Goal: Task Accomplishment & Management: Complete application form

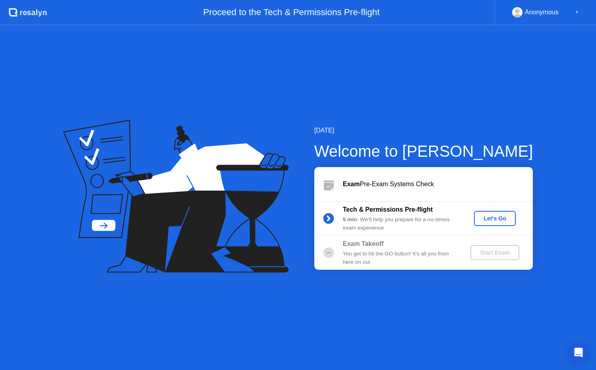
click at [509, 219] on div "Let's Go" at bounding box center [494, 218] width 35 height 6
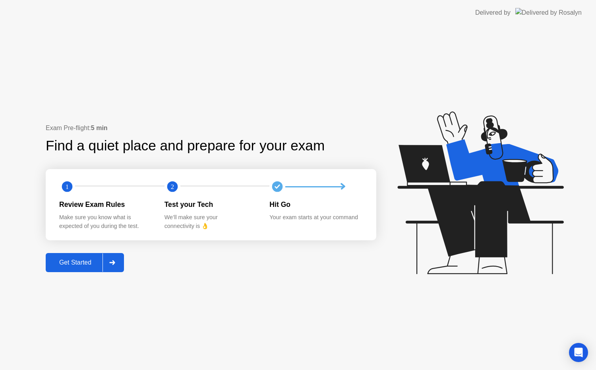
click at [65, 256] on button "Get Started" at bounding box center [85, 262] width 78 height 19
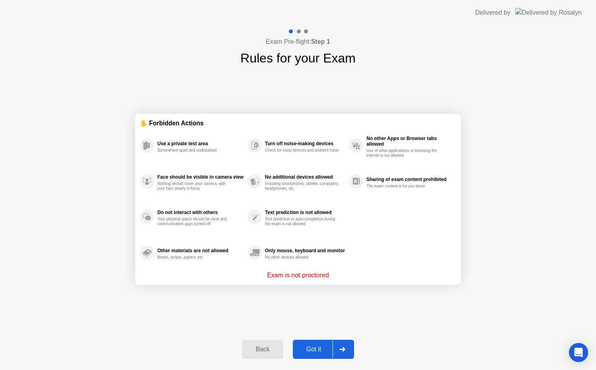
click at [297, 31] on div at bounding box center [299, 31] width 4 height 4
click at [345, 353] on div at bounding box center [342, 349] width 19 height 18
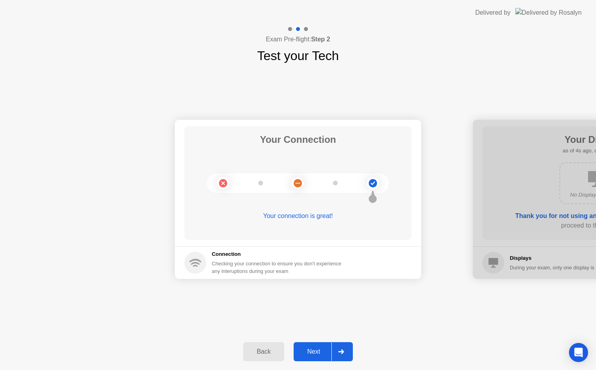
click at [321, 352] on div "Next" at bounding box center [313, 351] width 35 height 7
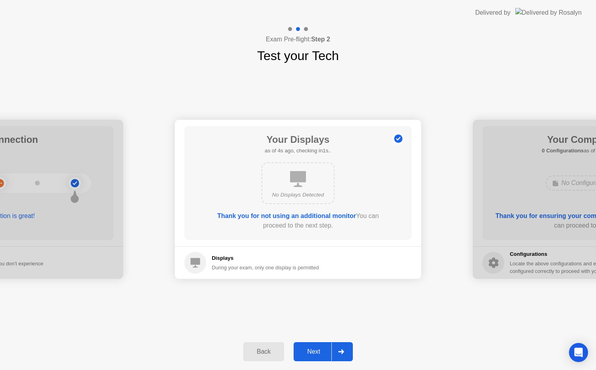
click at [331, 351] on div "Next" at bounding box center [313, 351] width 35 height 7
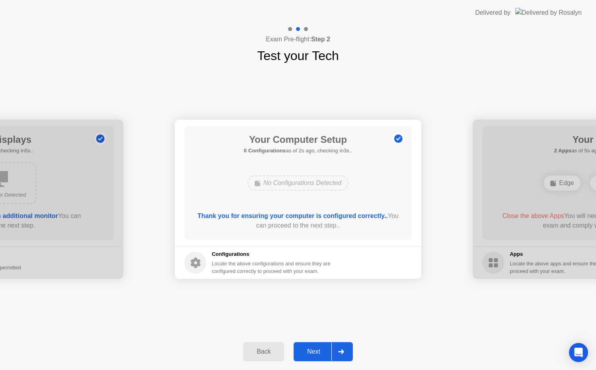
click at [330, 346] on button "Next" at bounding box center [323, 351] width 59 height 19
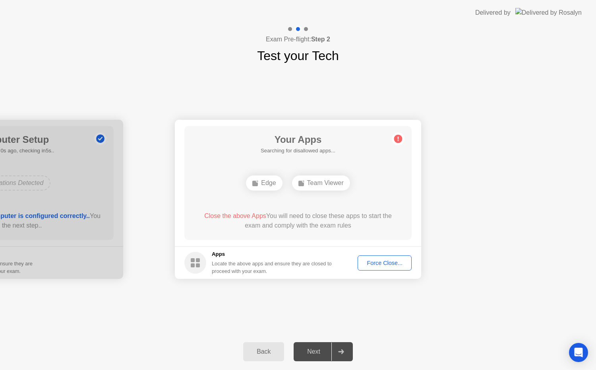
click at [320, 348] on div "Next" at bounding box center [313, 351] width 35 height 7
click at [313, 177] on div "Team Viewer" at bounding box center [321, 182] width 58 height 15
click at [240, 215] on span "Close the above Apps" at bounding box center [235, 215] width 62 height 7
click at [372, 257] on button "Force Close..." at bounding box center [385, 262] width 54 height 15
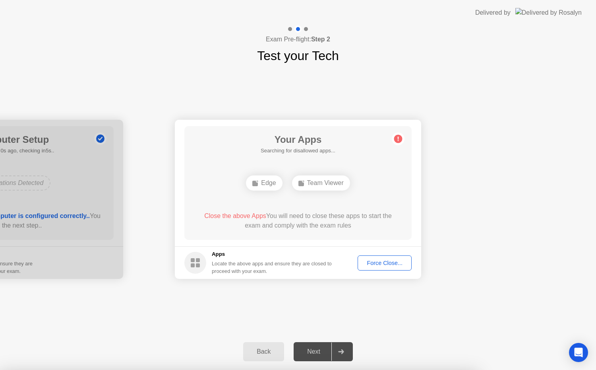
click at [200, 265] on rect at bounding box center [198, 265] width 4 height 4
click at [384, 256] on button "Force Close..." at bounding box center [385, 262] width 54 height 15
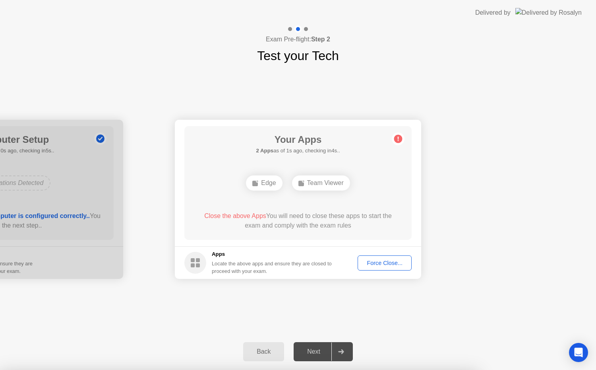
drag, startPoint x: 274, startPoint y: 201, endPoint x: 316, endPoint y: 190, distance: 43.5
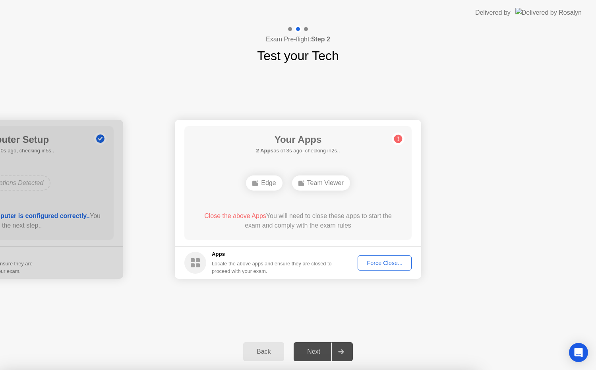
click at [204, 264] on circle at bounding box center [195, 263] width 22 height 22
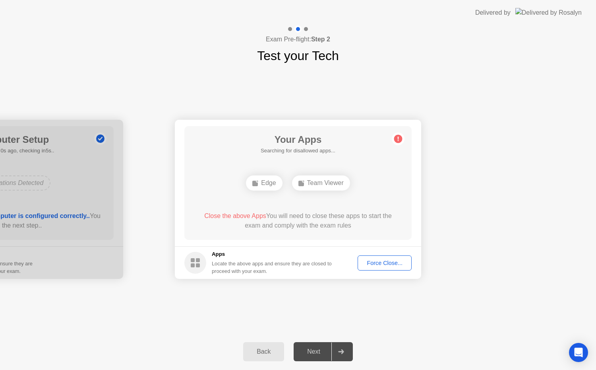
click at [499, 326] on div "Your Connection Your connection is great! Connection Checking your connection t…" at bounding box center [298, 199] width 596 height 268
click at [377, 266] on div "Force Close..." at bounding box center [385, 263] width 49 height 6
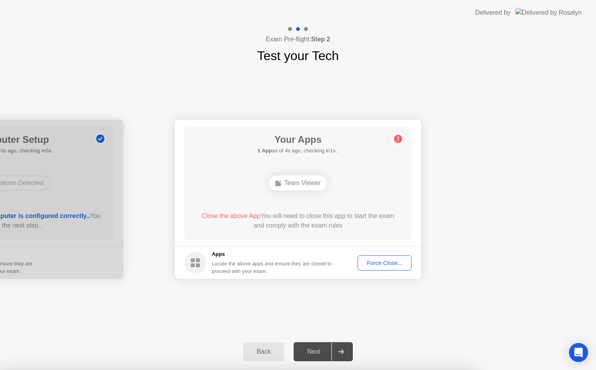
click at [383, 264] on div "Force Close..." at bounding box center [385, 263] width 49 height 6
click at [394, 260] on div "Force Close..." at bounding box center [385, 263] width 49 height 6
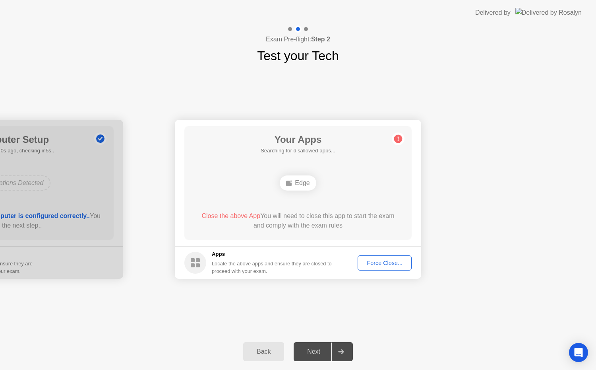
click at [389, 266] on div "Force Close..." at bounding box center [385, 263] width 49 height 6
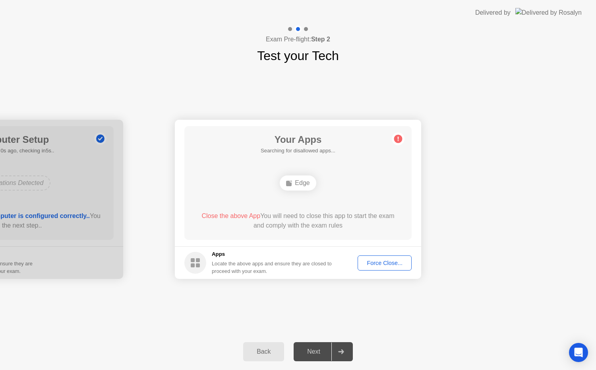
click at [264, 344] on button "Back" at bounding box center [263, 351] width 41 height 19
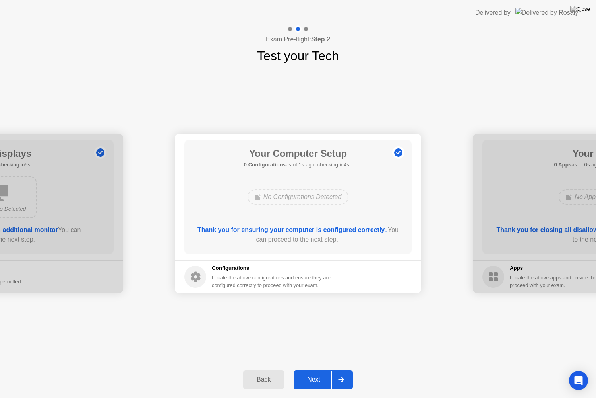
click at [332, 369] on button "Next" at bounding box center [323, 379] width 59 height 19
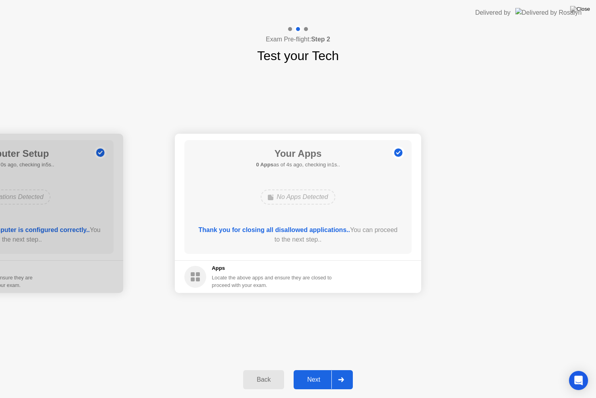
click at [321, 369] on div "Next" at bounding box center [313, 379] width 35 height 7
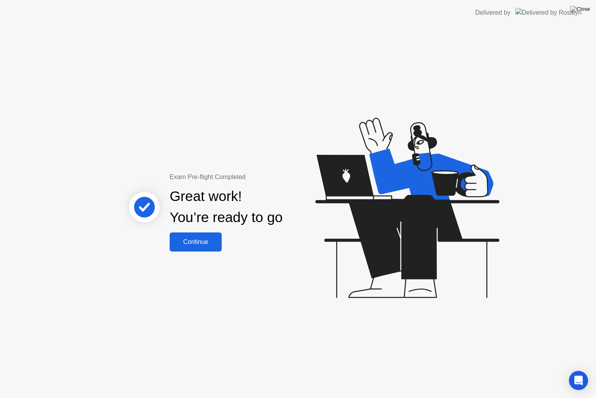
click at [194, 238] on div "Continue" at bounding box center [195, 241] width 47 height 7
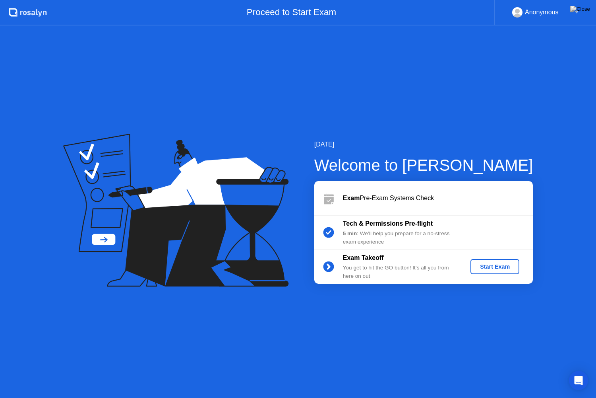
click at [477, 265] on div "Start Exam" at bounding box center [495, 266] width 43 height 6
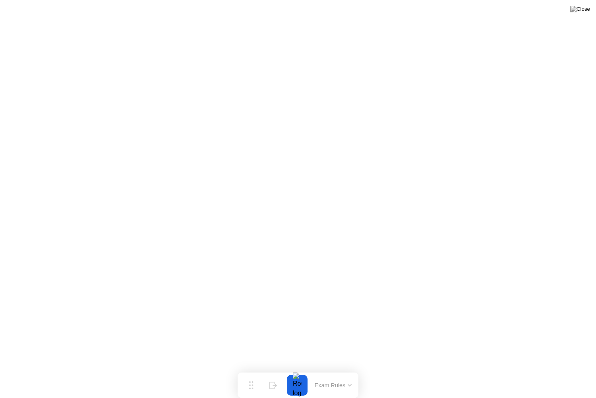
click at [592, 9] on button at bounding box center [581, 9] width 24 height 10
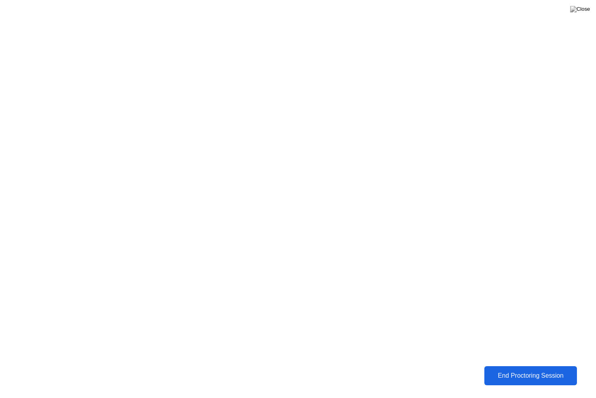
click at [498, 369] on div "End Proctoring Session" at bounding box center [531, 375] width 94 height 8
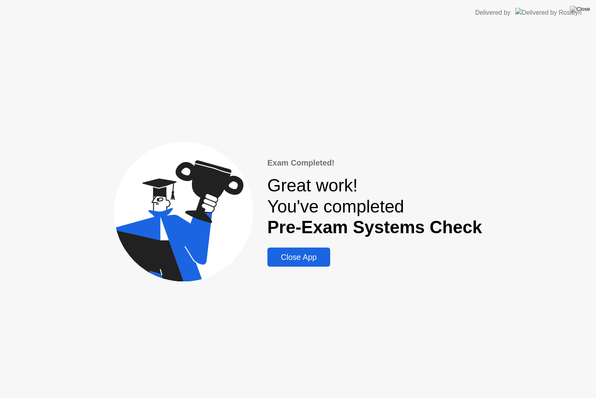
click at [279, 252] on div "Close App" at bounding box center [299, 256] width 58 height 9
